Goal: Task Accomplishment & Management: Use online tool/utility

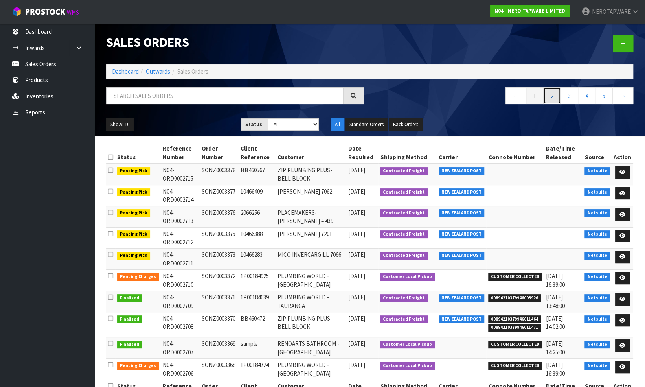
click at [552, 96] on link "2" at bounding box center [552, 95] width 18 height 17
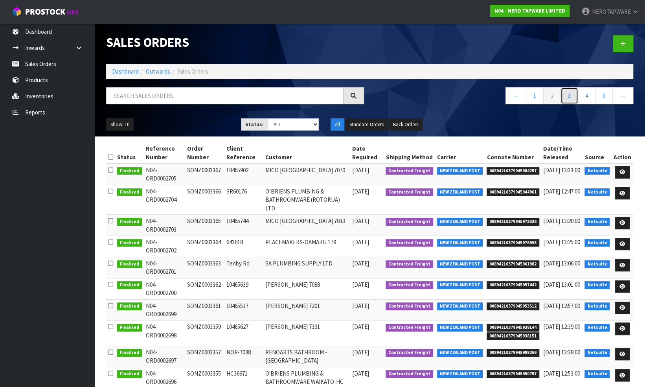
click at [567, 97] on link "3" at bounding box center [569, 95] width 18 height 17
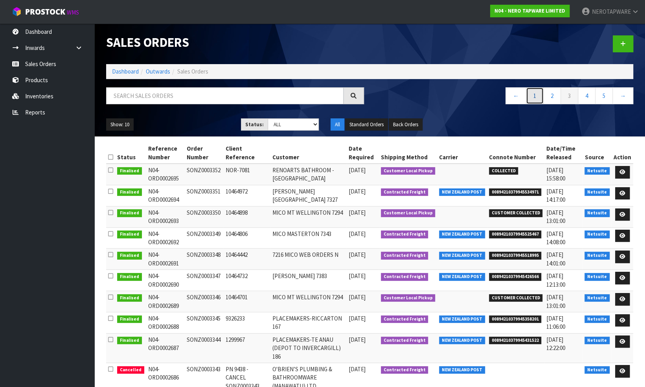
click at [533, 96] on link "1" at bounding box center [535, 95] width 18 height 17
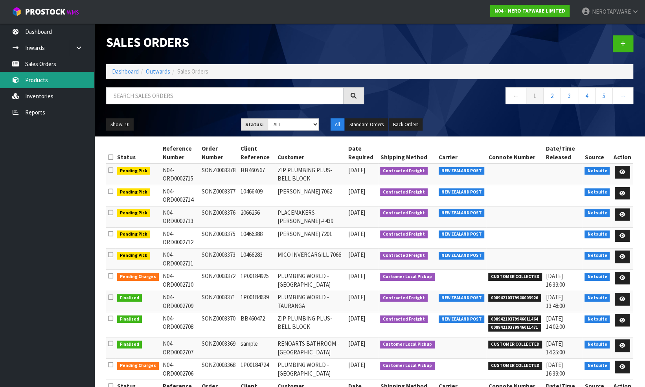
drag, startPoint x: 36, startPoint y: 83, endPoint x: 40, endPoint y: 83, distance: 4.3
click at [36, 83] on link "Products" at bounding box center [47, 80] width 94 height 16
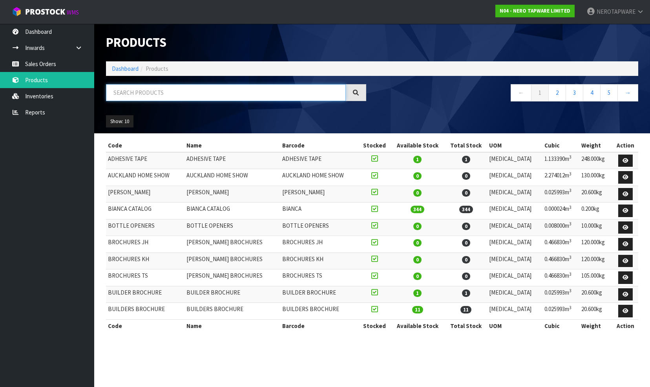
click at [144, 90] on input "text" at bounding box center [226, 92] width 240 height 17
paste input "NR69210701CH"
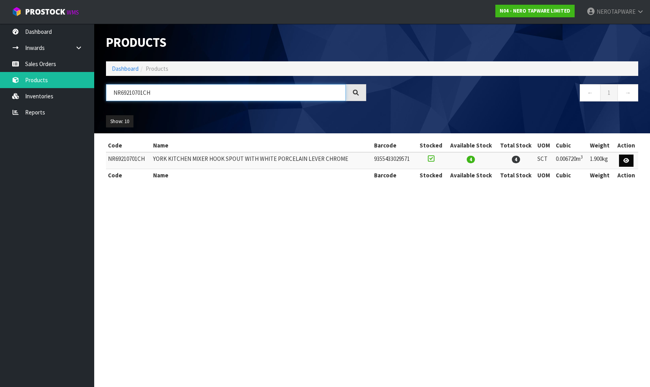
type input "NR69210701CH"
click at [629, 159] on icon at bounding box center [627, 160] width 6 height 5
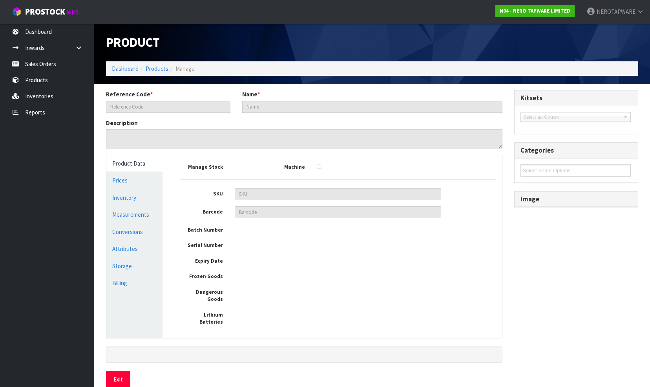
type input "NR69210701CH"
type input "YORK KITCHEN MIXER HOOK SPOUT WITH WHITE PORCELAIN LEVER CHROME"
type input "9355433029571"
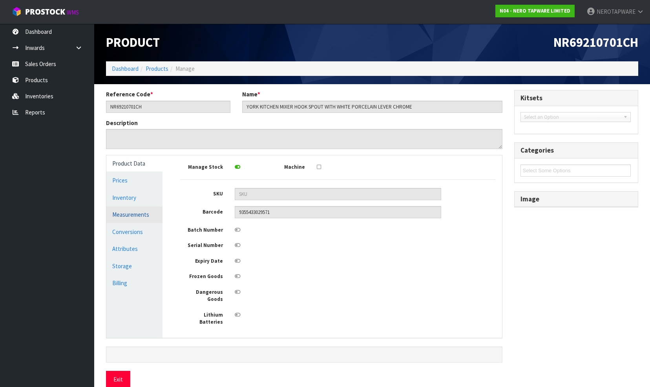
click at [126, 216] on link "Measurements" at bounding box center [134, 214] width 56 height 16
